Goal: Task Accomplishment & Management: Manage account settings

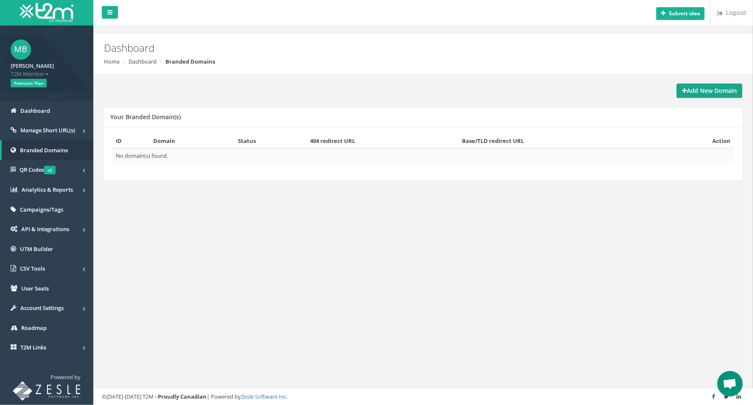
click at [714, 88] on strong "Add New Domain" at bounding box center [709, 90] width 55 height 8
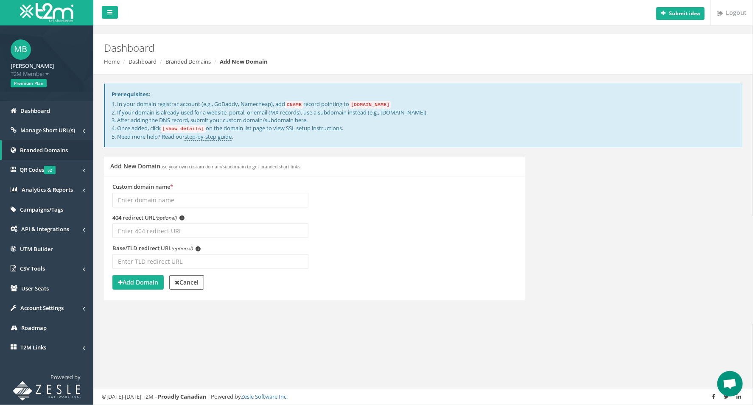
click at [196, 165] on small "use your own custom domain/subdomain to get branded short links." at bounding box center [230, 167] width 141 height 6
drag, startPoint x: 167, startPoint y: 195, endPoint x: 190, endPoint y: 196, distance: 22.9
click at [168, 195] on input "Custom domain name *" at bounding box center [210, 200] width 196 height 14
type input "j"
click at [46, 128] on span "Manage Short URL(s)" at bounding box center [47, 130] width 55 height 8
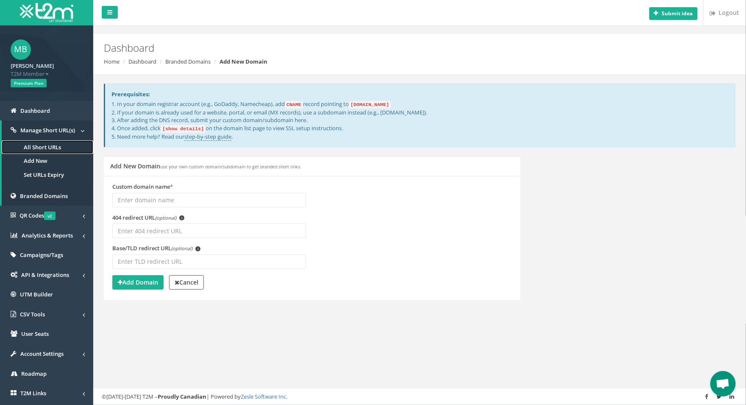
click at [47, 145] on link "All Short URLs" at bounding box center [48, 147] width 92 height 14
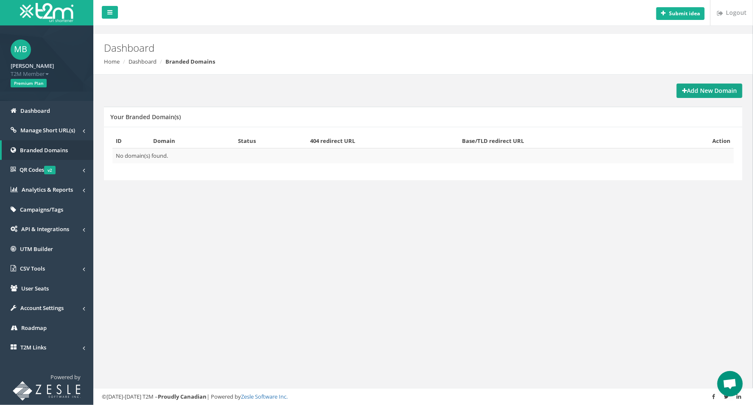
click at [691, 87] on strong "Add New Domain" at bounding box center [709, 90] width 55 height 8
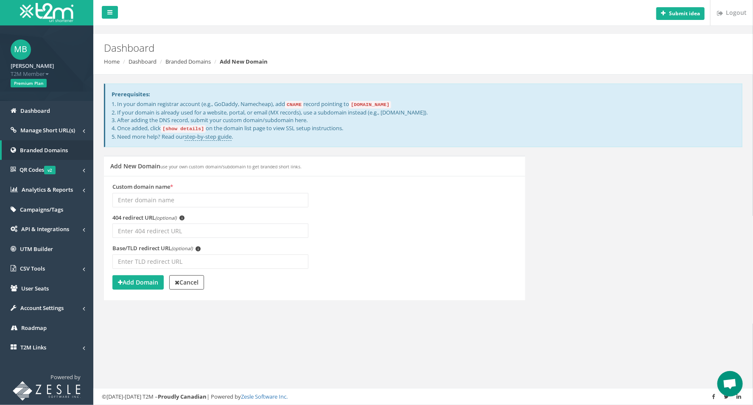
drag, startPoint x: 141, startPoint y: 203, endPoint x: 194, endPoint y: 193, distance: 53.9
click at [141, 203] on input "Custom domain name *" at bounding box center [210, 200] width 196 height 14
type input "jobby.be"
click at [170, 236] on div "404 redirect URL (optional) i" at bounding box center [210, 229] width 209 height 31
click at [175, 234] on input "404 redirect URL (optional) i" at bounding box center [210, 230] width 196 height 14
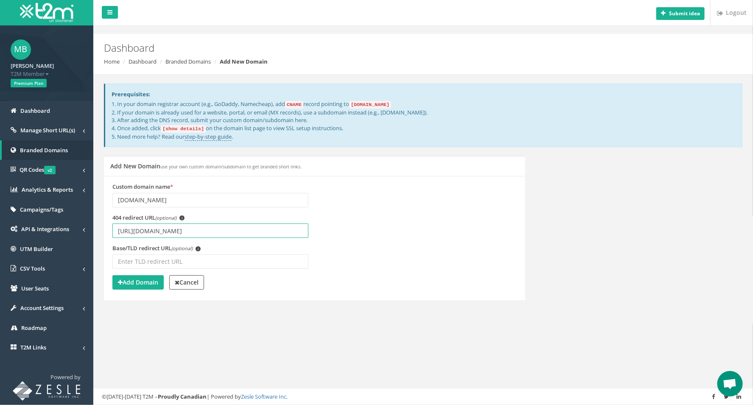
click at [177, 232] on input "https://www.jobfunders.com" at bounding box center [210, 230] width 196 height 14
click at [177, 232] on input "[URL][DOMAIN_NAME]" at bounding box center [210, 230] width 196 height 14
type input "[URL][DOMAIN_NAME]"
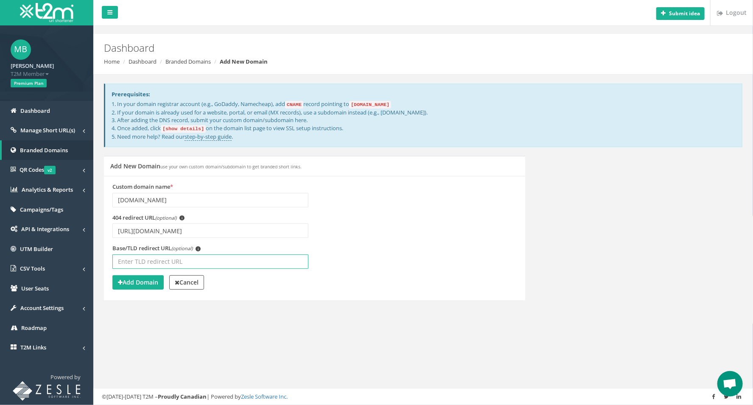
click at [194, 261] on input "Base/TLD redirect URL (optional) i" at bounding box center [210, 261] width 196 height 14
paste input "[URL][DOMAIN_NAME]"
type input "[URL][DOMAIN_NAME]"
click at [359, 103] on code "[DOMAIN_NAME]" at bounding box center [370, 105] width 42 height 8
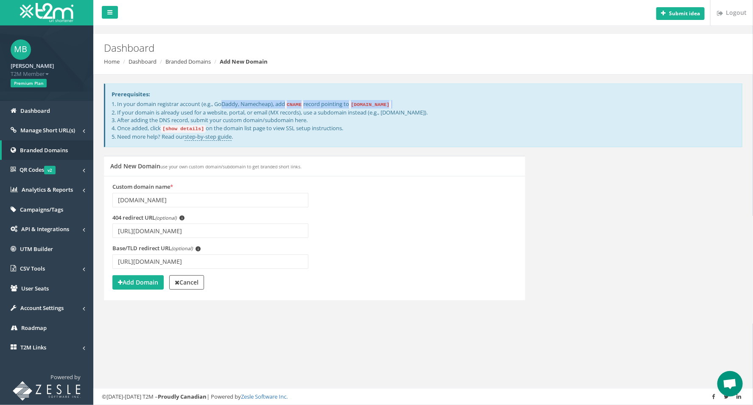
click at [359, 103] on code "[DOMAIN_NAME]" at bounding box center [370, 105] width 42 height 8
click at [379, 107] on code "[DOMAIN_NAME]" at bounding box center [370, 105] width 42 height 8
drag, startPoint x: 400, startPoint y: 101, endPoint x: 358, endPoint y: 105, distance: 42.1
click at [358, 105] on code "[DOMAIN_NAME]" at bounding box center [370, 105] width 42 height 8
copy code "[DOMAIN_NAME]"
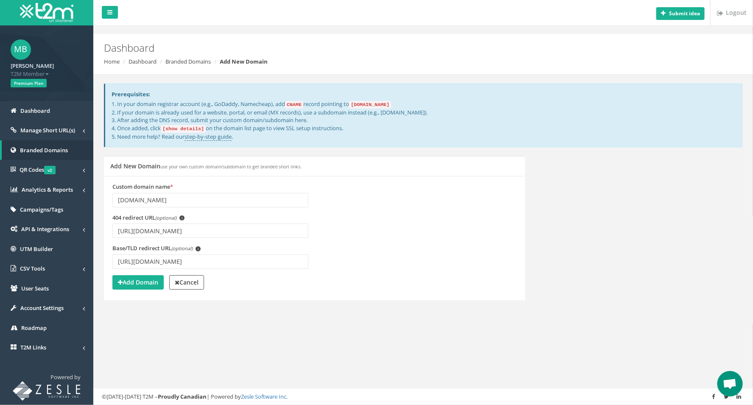
click at [137, 115] on p "1. In your domain registrar account (e.g., GoDaddy, Namecheap), add CNAME recor…" at bounding box center [424, 120] width 624 height 40
click at [182, 117] on p "1. In your domain registrar account (e.g., GoDaddy, Namecheap), add CNAME recor…" at bounding box center [424, 120] width 624 height 40
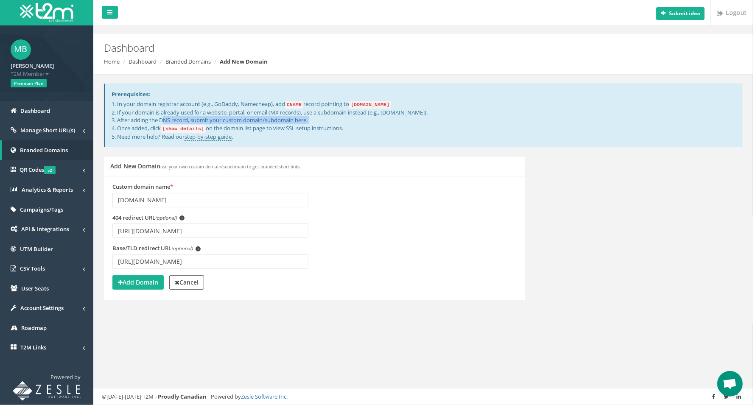
click at [182, 117] on p "1. In your domain registrar account (e.g., GoDaddy, Namecheap), add CNAME recor…" at bounding box center [424, 120] width 624 height 40
click at [186, 113] on p "1. In your domain registrar account (e.g., GoDaddy, Namecheap), add CNAME recor…" at bounding box center [424, 120] width 624 height 40
click at [195, 117] on p "1. In your domain registrar account (e.g., GoDaddy, Namecheap), add CNAME recor…" at bounding box center [424, 120] width 624 height 40
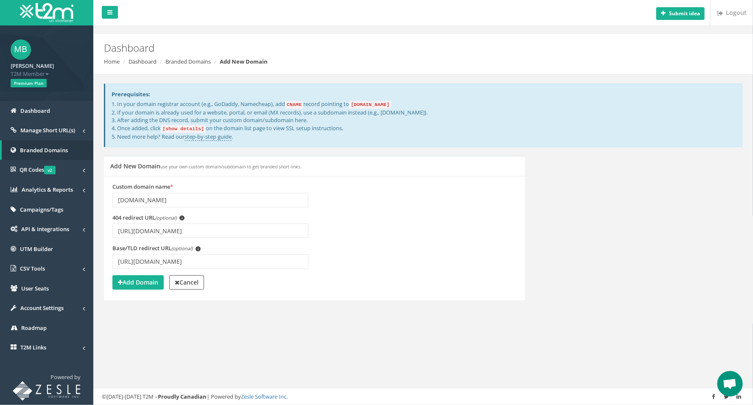
click at [189, 109] on p "1. In your domain registrar account (e.g., GoDaddy, Namecheap), add CNAME recor…" at bounding box center [424, 120] width 624 height 40
click at [198, 116] on p "1. In your domain registrar account (e.g., GoDaddy, Namecheap), add CNAME recor…" at bounding box center [424, 120] width 624 height 40
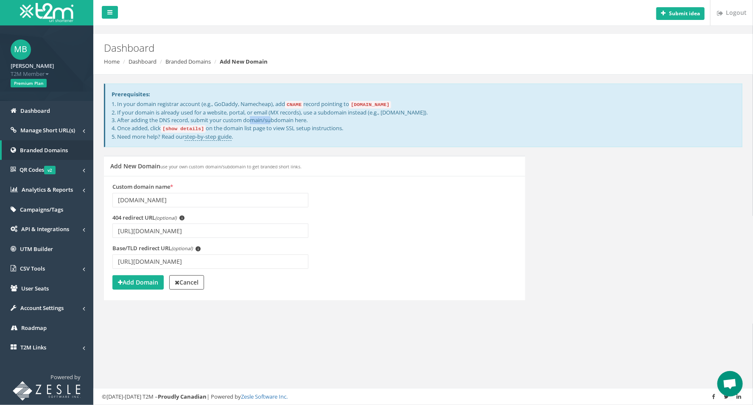
click at [198, 116] on p "1. In your domain registrar account (e.g., GoDaddy, Namecheap), add CNAME recor…" at bounding box center [424, 120] width 624 height 40
click at [225, 113] on p "1. In your domain registrar account (e.g., GoDaddy, Namecheap), add CNAME recor…" at bounding box center [424, 120] width 624 height 40
click at [114, 196] on input "jobby.be" at bounding box center [210, 200] width 196 height 14
type input "jobby.be"
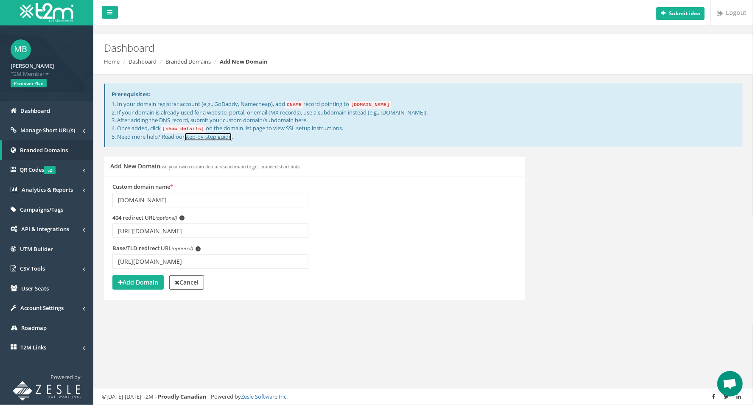
click at [218, 136] on link "step-by-step guide" at bounding box center [207, 137] width 47 height 8
click at [153, 201] on input "jobby.be" at bounding box center [210, 200] width 196 height 14
click at [134, 278] on strong "Add Domain" at bounding box center [138, 282] width 40 height 8
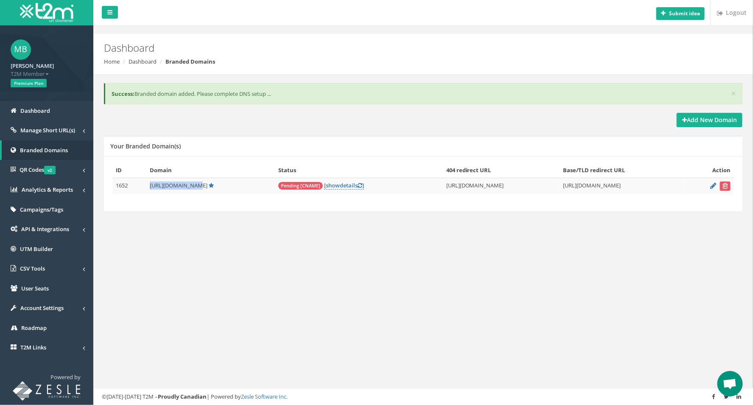
drag, startPoint x: 149, startPoint y: 187, endPoint x: 190, endPoint y: 188, distance: 40.7
click at [190, 188] on td "[URL][DOMAIN_NAME]" at bounding box center [210, 186] width 128 height 17
copy span "[URL][DOMAIN_NAME]"
click at [324, 186] on link "[ show details ]" at bounding box center [344, 185] width 40 height 8
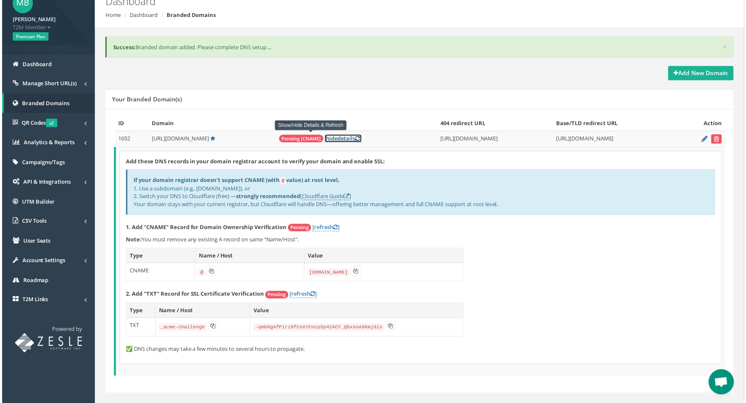
scroll to position [58, 0]
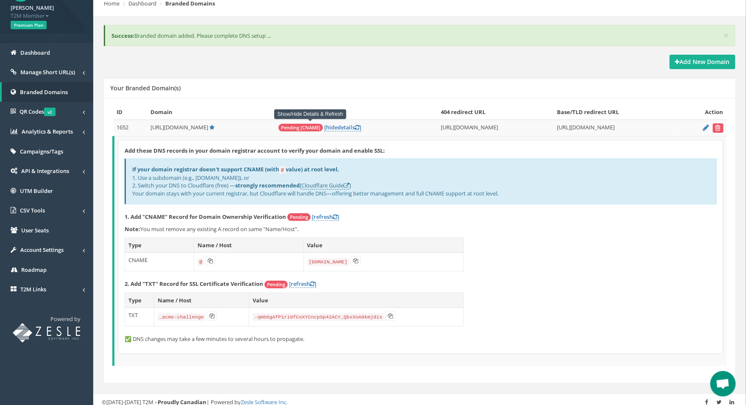
click at [197, 228] on p "Note: You must remove any existing A record on same "Name/Host"." at bounding box center [421, 229] width 592 height 8
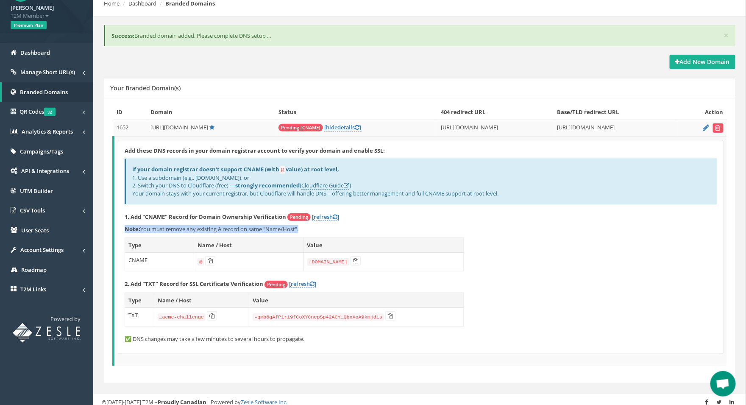
click at [197, 228] on p "Note: You must remove any existing A record on same "Name/Host"." at bounding box center [421, 229] width 592 height 8
click at [276, 227] on p "Note: You must remove any existing A record on same "Name/Host"." at bounding box center [421, 229] width 592 height 8
click at [150, 165] on b "If your domain registrar doesn't support CNAME (with @ value) at root level," at bounding box center [235, 169] width 207 height 8
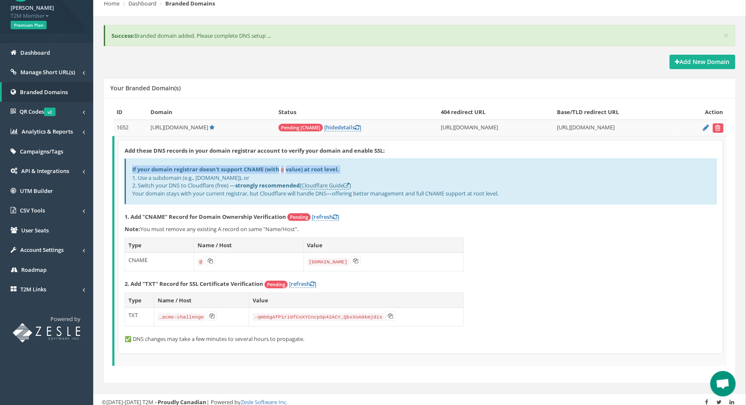
click at [150, 165] on b "If your domain registrar doesn't support CNAME (with @ value) at root level," at bounding box center [235, 169] width 207 height 8
click at [176, 173] on div "If your domain registrar doesn't support CNAME (with @ value) at root level, 1.…" at bounding box center [421, 181] width 592 height 45
click at [322, 182] on link "Cloudflare Guide" at bounding box center [325, 185] width 48 height 8
click at [354, 258] on icon at bounding box center [355, 260] width 5 height 5
click at [293, 314] on code "-qmb6gAfP1ri9fCoXYCncpSp42ACY_QbxXoA9kmjdis" at bounding box center [318, 317] width 131 height 8
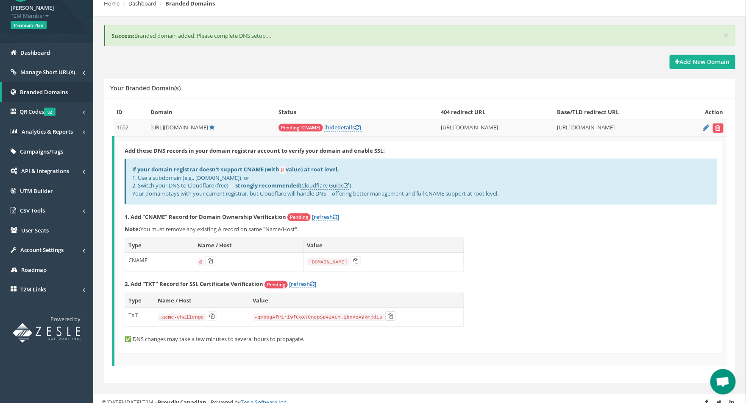
click at [388, 313] on icon at bounding box center [390, 315] width 5 height 5
click at [207, 312] on button at bounding box center [212, 315] width 10 height 9
click at [211, 311] on button at bounding box center [212, 315] width 10 height 9
click at [388, 313] on icon at bounding box center [390, 315] width 5 height 5
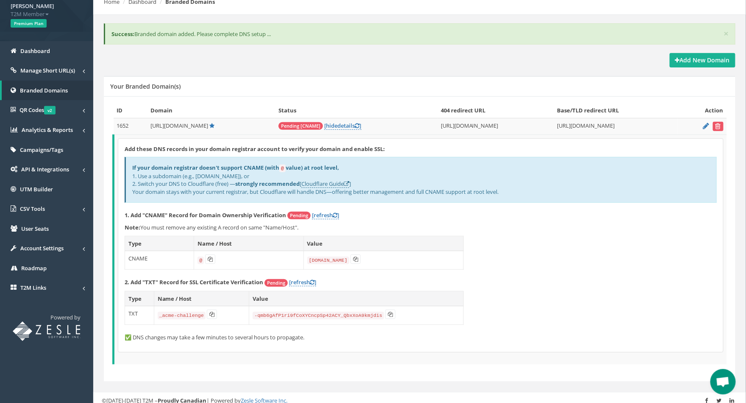
scroll to position [60, 0]
click at [355, 123] on icon at bounding box center [357, 126] width 5 height 6
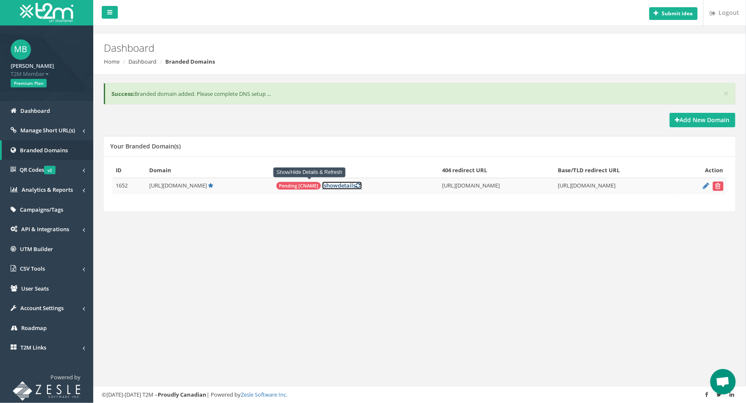
scroll to position [0, 0]
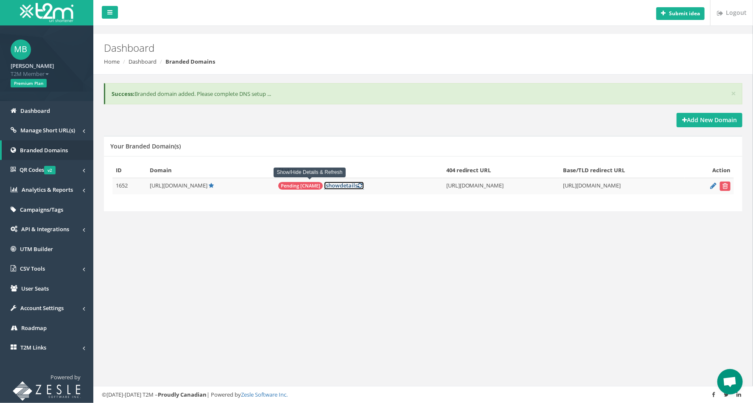
click at [324, 187] on link "[ show details ]" at bounding box center [344, 185] width 40 height 8
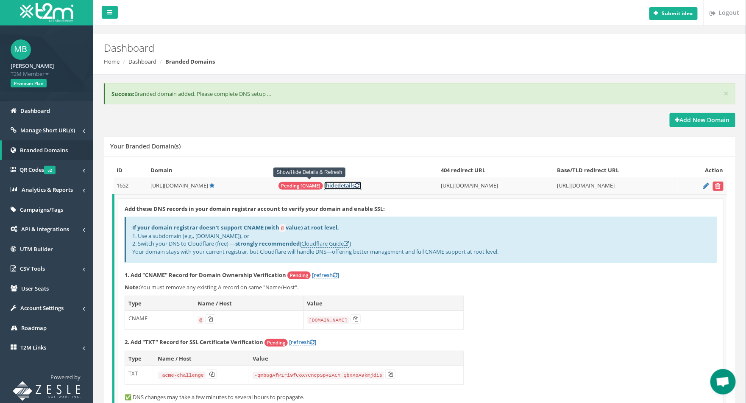
click at [324, 185] on link "[ hide details ]" at bounding box center [342, 185] width 37 height 8
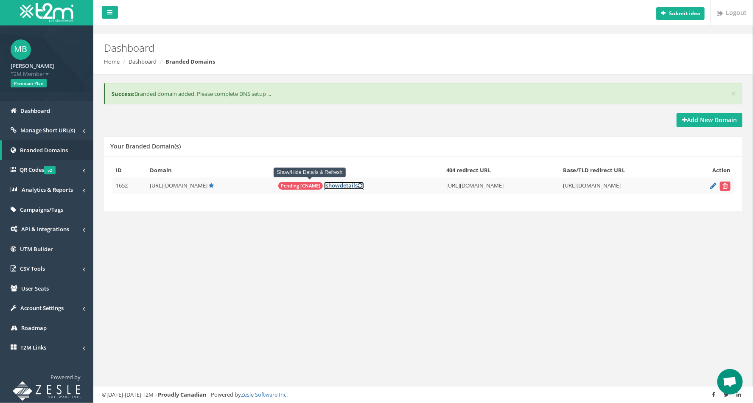
click at [324, 185] on link "[ show details ]" at bounding box center [344, 185] width 40 height 8
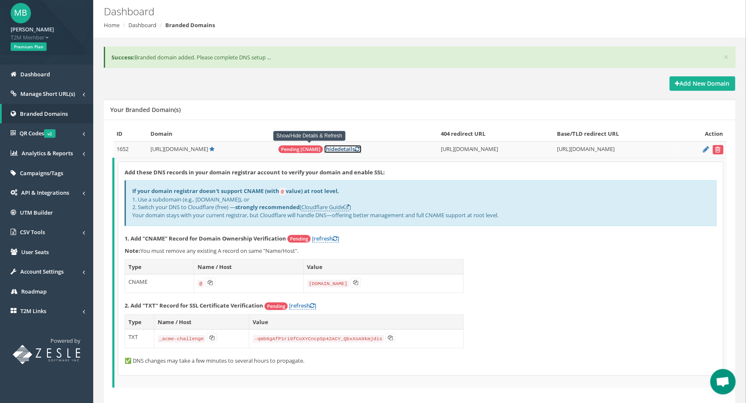
scroll to position [60, 0]
